Goal: Navigation & Orientation: Find specific page/section

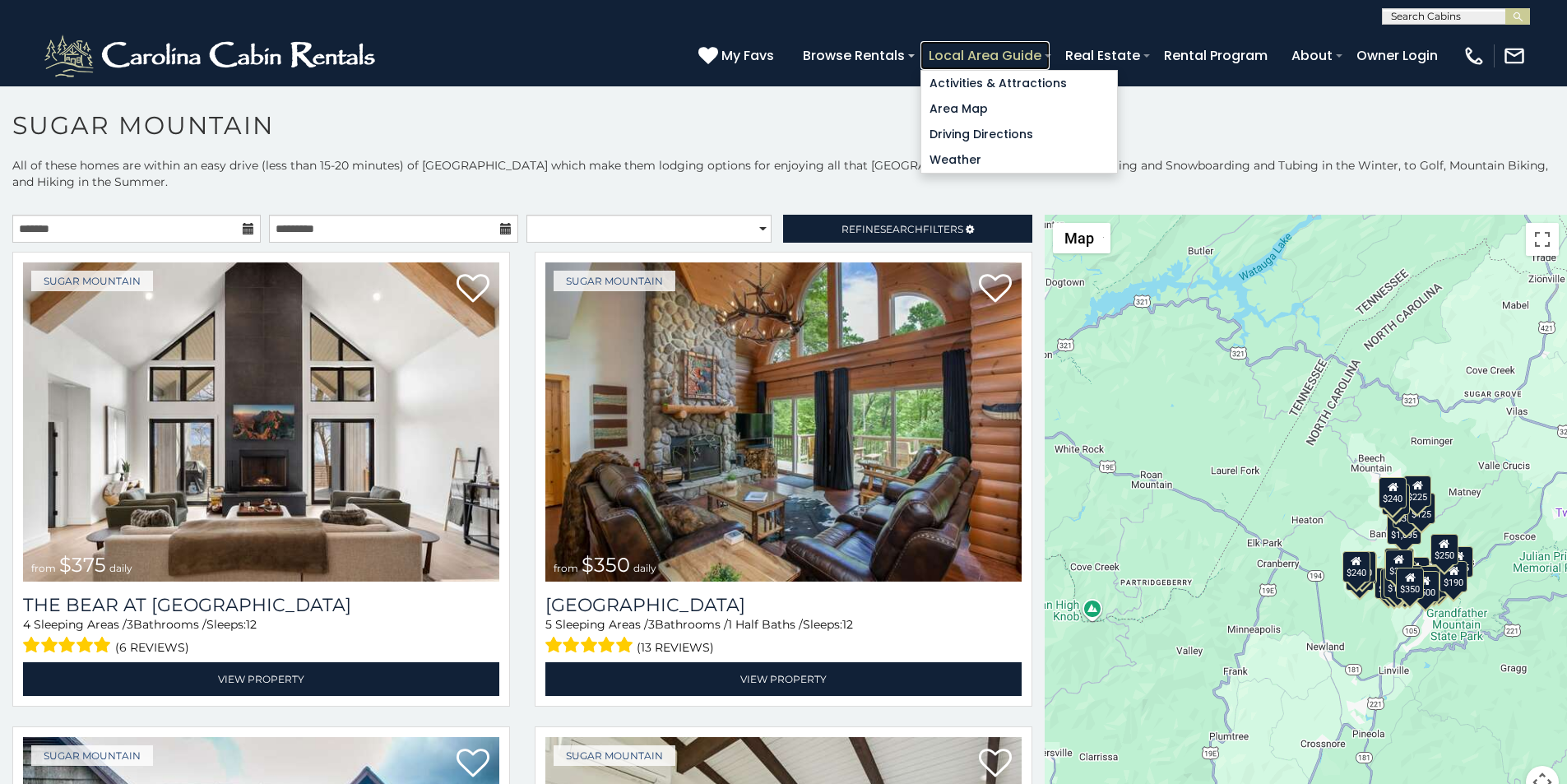
click at [1050, 46] on link "Local Area Guide" at bounding box center [985, 55] width 129 height 29
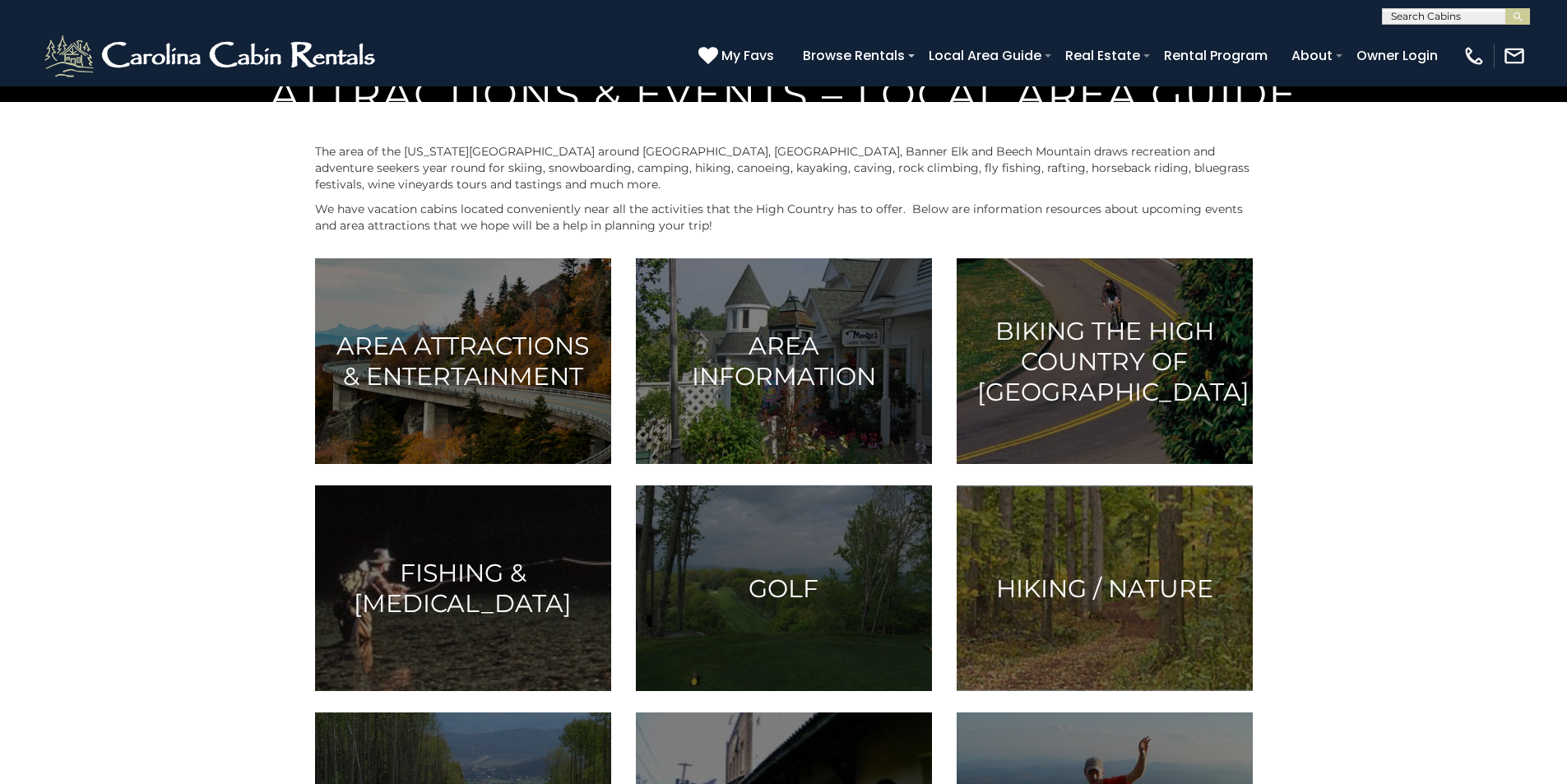
scroll to position [685, 0]
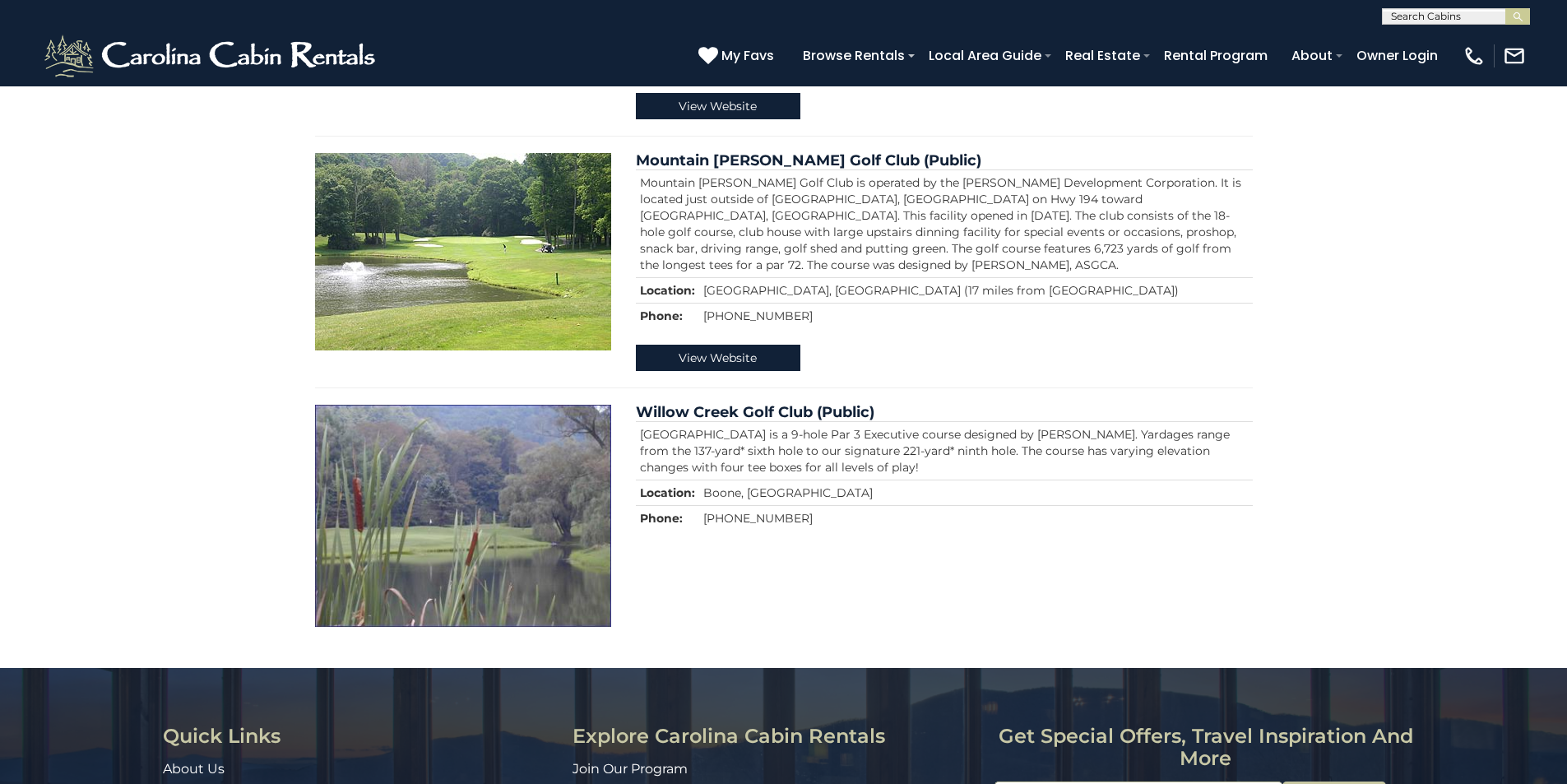
scroll to position [1451, 0]
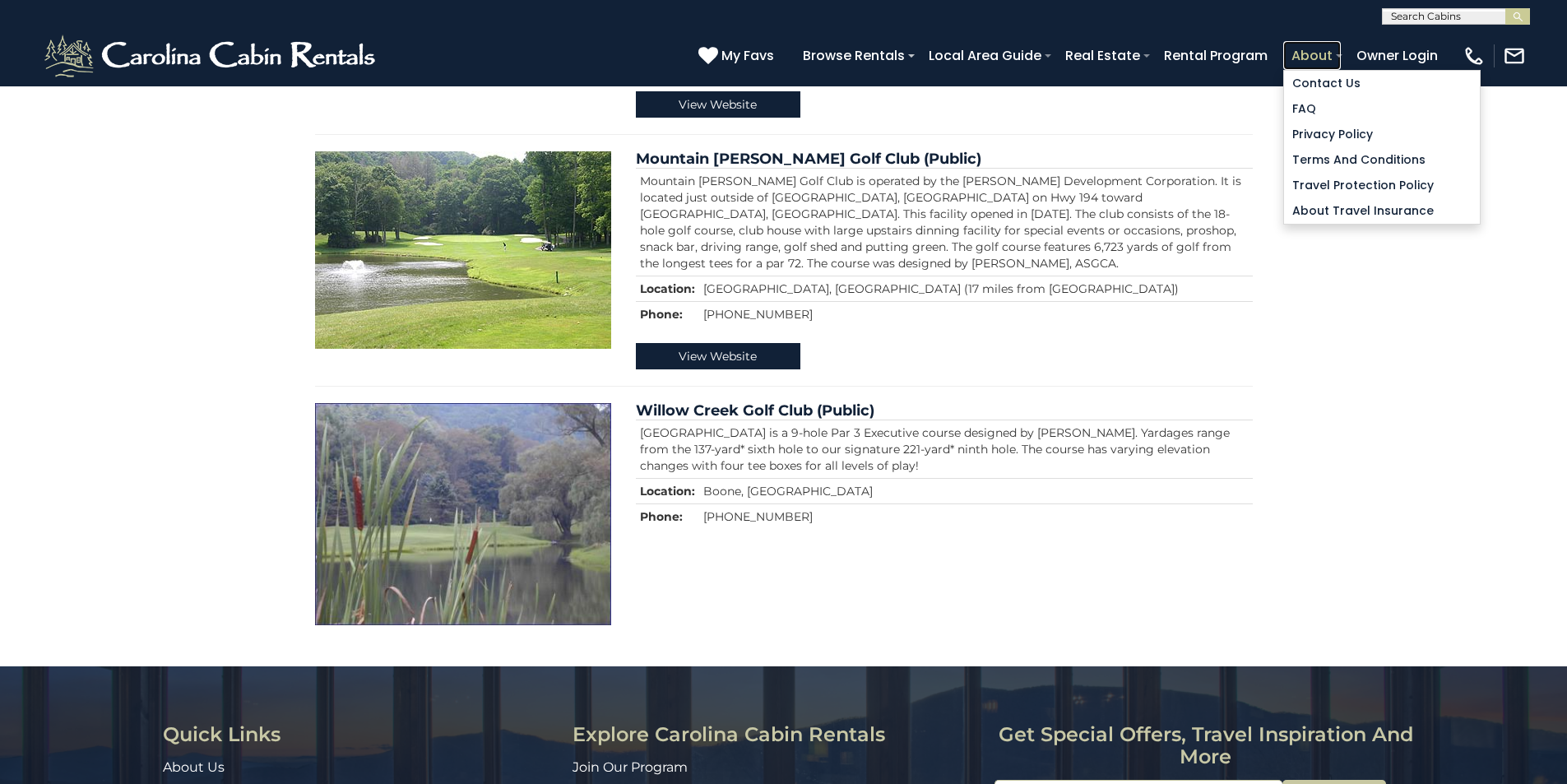
click at [1341, 46] on link "About" at bounding box center [1312, 55] width 58 height 29
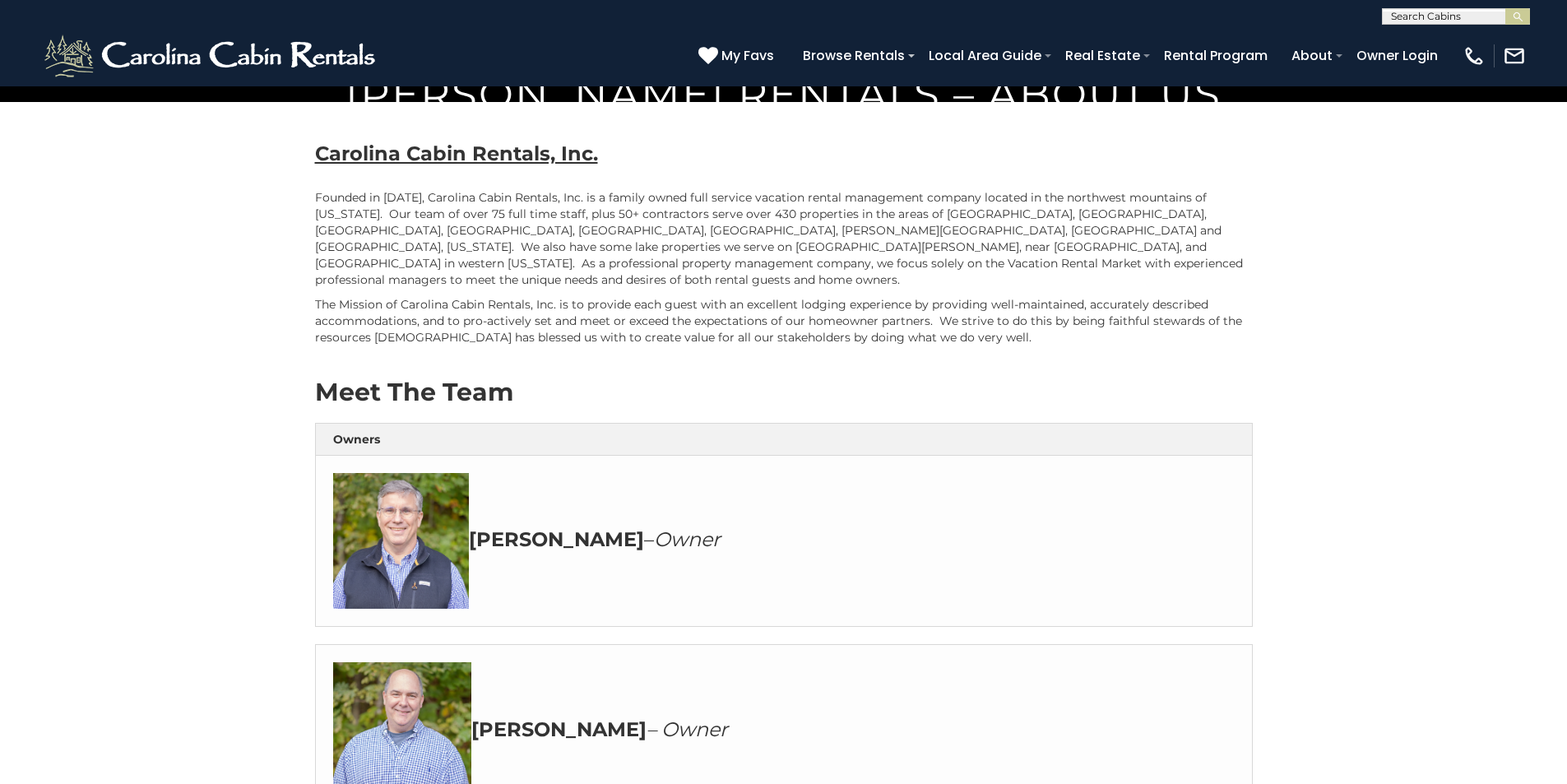
scroll to position [685, 0]
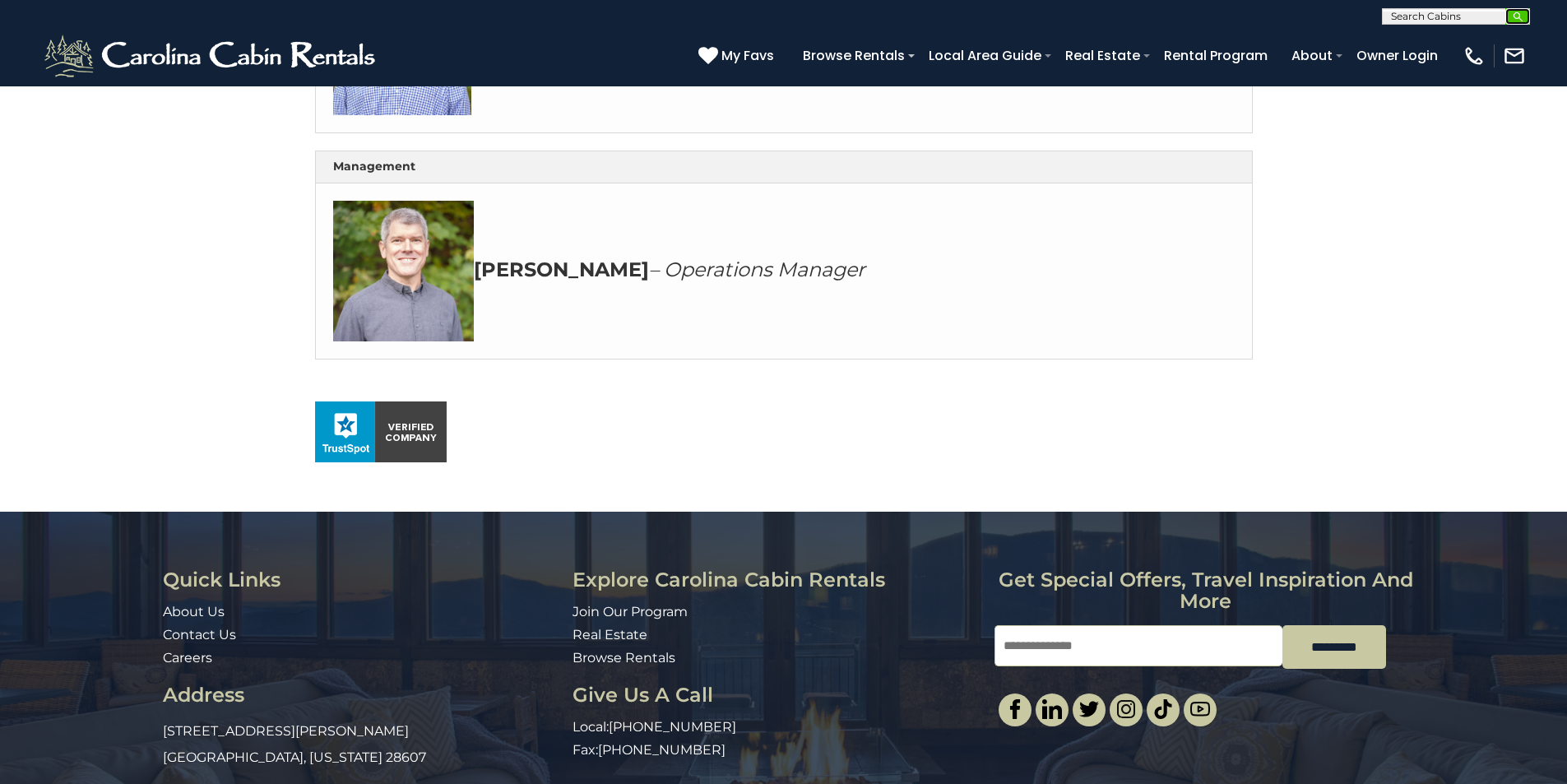
click at [1510, 15] on button "submit" at bounding box center [1517, 16] width 25 height 17
